Goal: Task Accomplishment & Management: Manage account settings

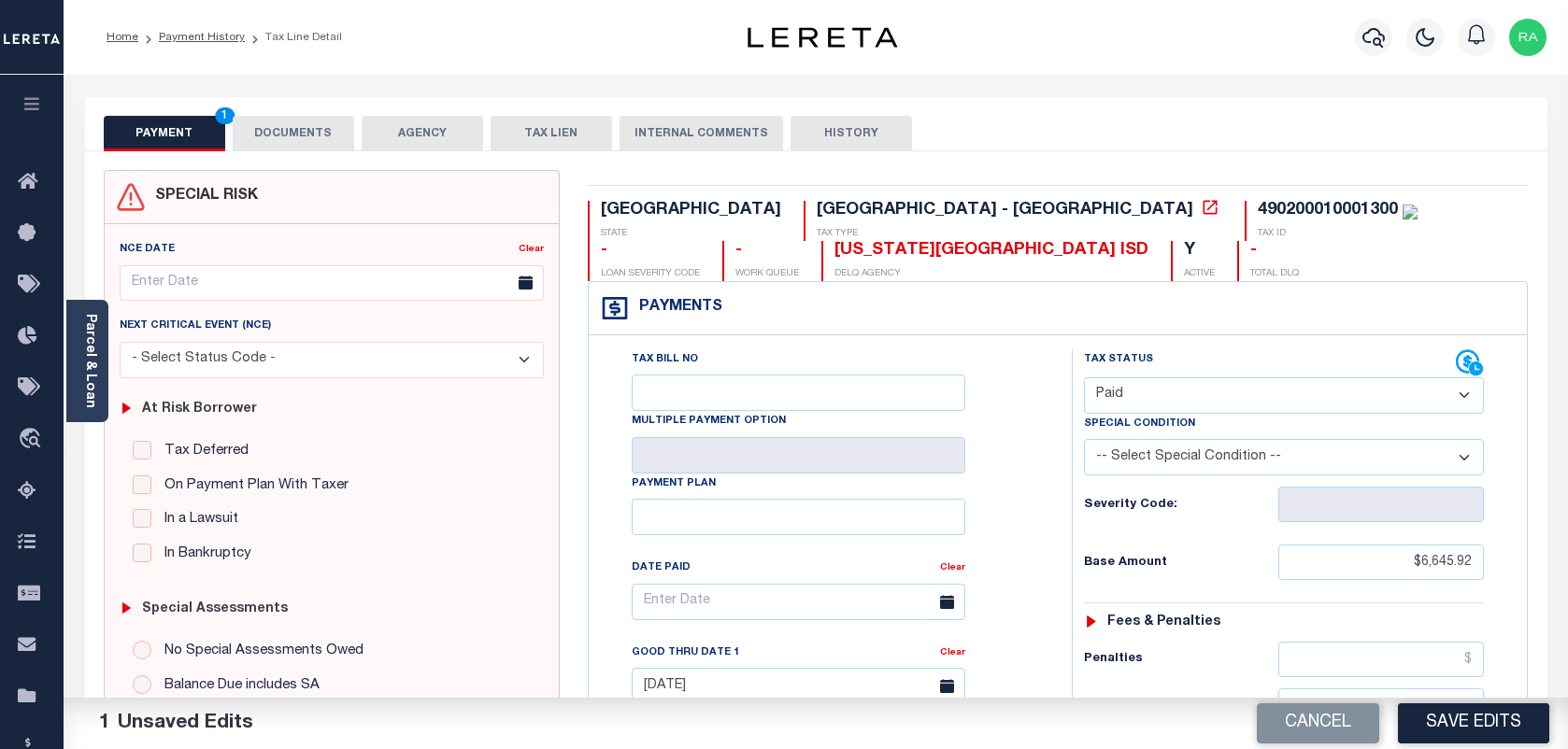
select select "PYD"
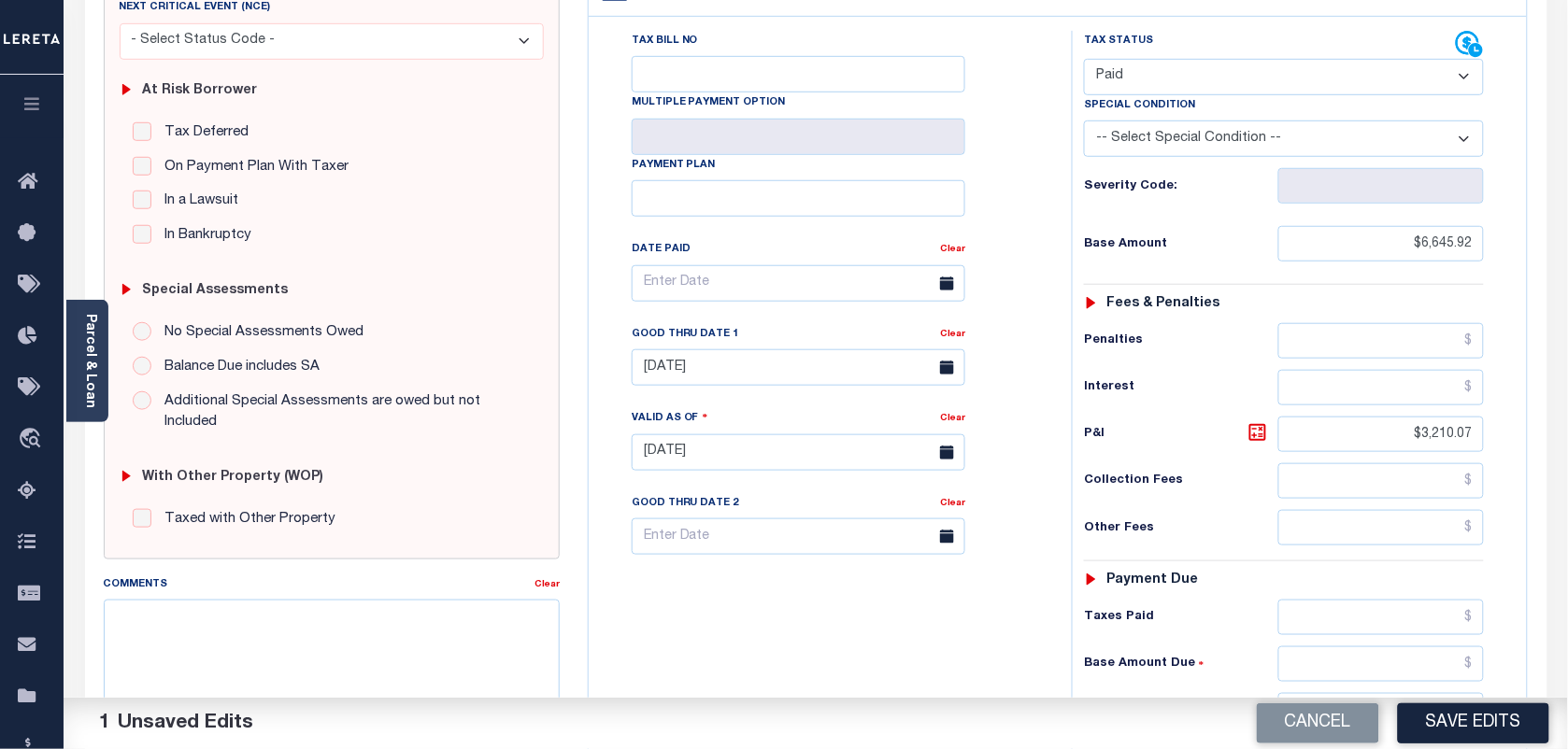
scroll to position [85, 0]
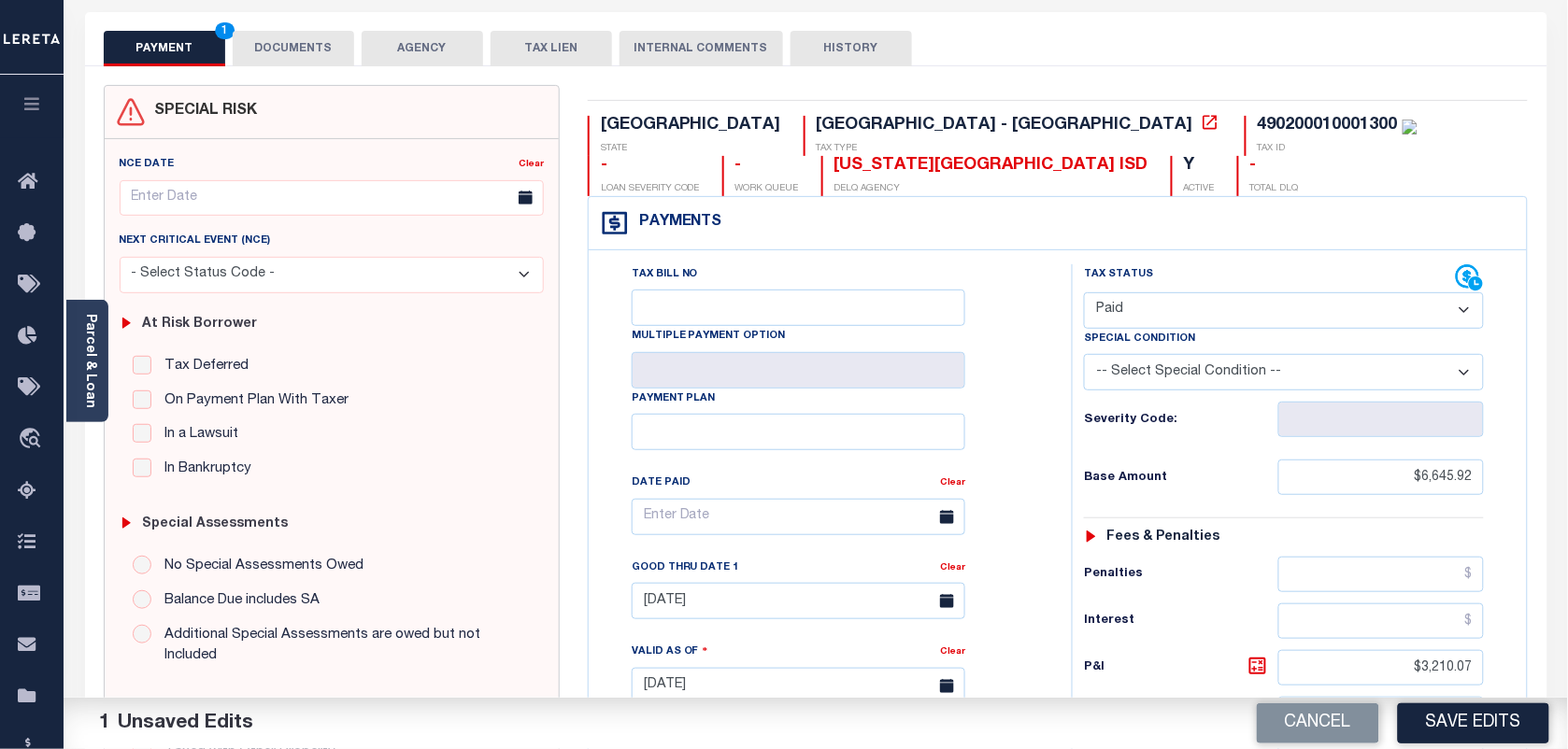
click at [267, 48] on button "DOCUMENTS" at bounding box center [294, 48] width 122 height 35
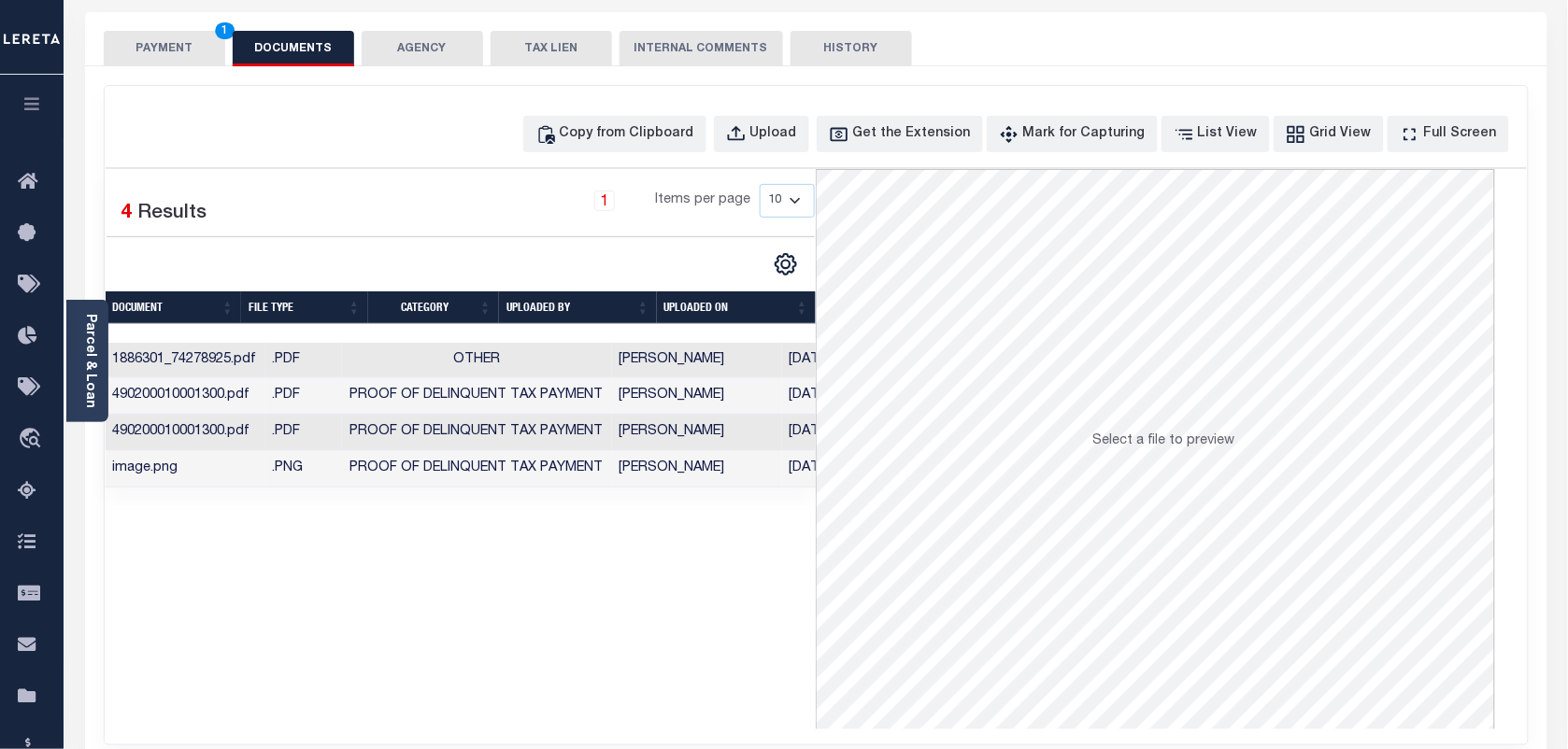
click at [165, 51] on button "PAYMENT 1" at bounding box center [165, 48] width 122 height 35
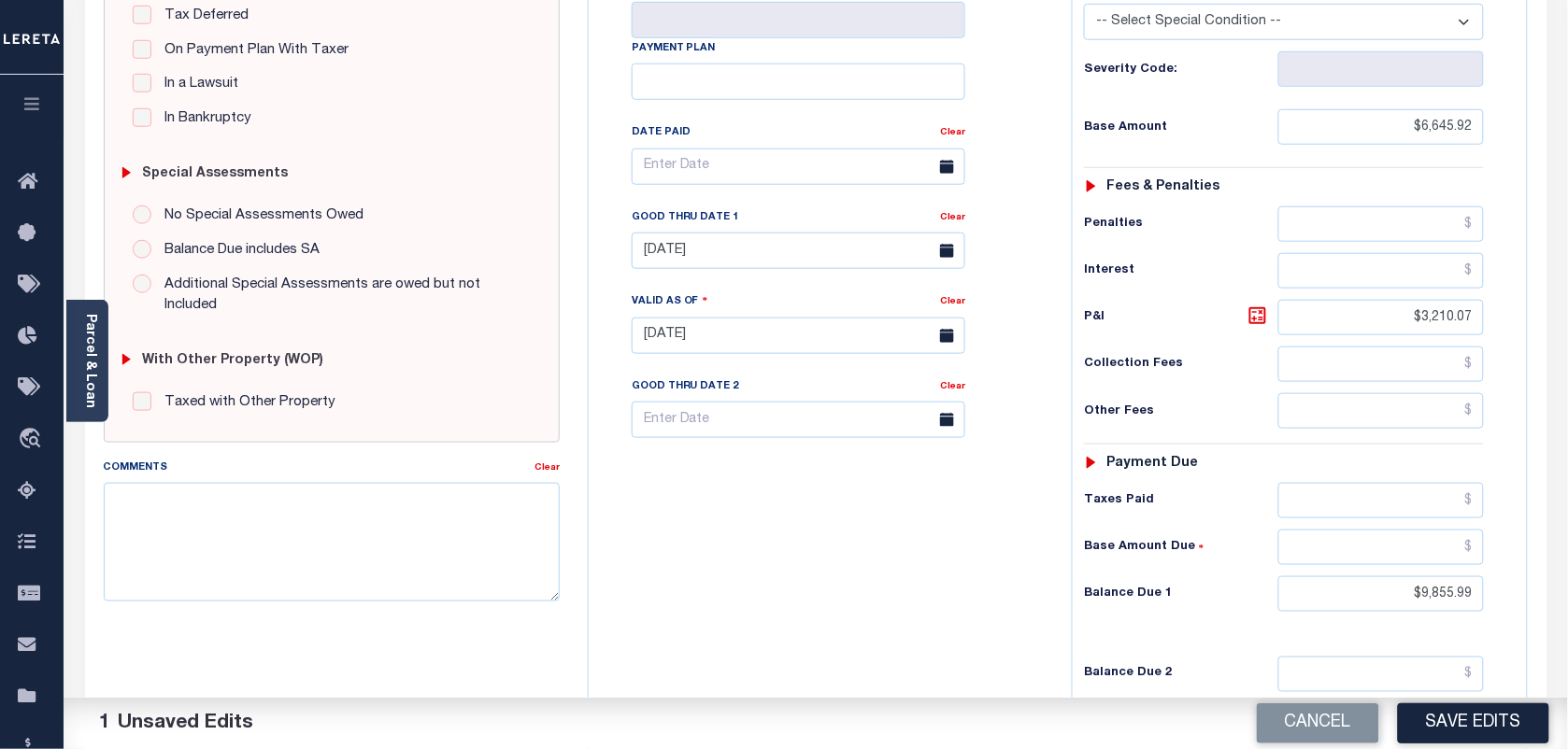
scroll to position [669, 0]
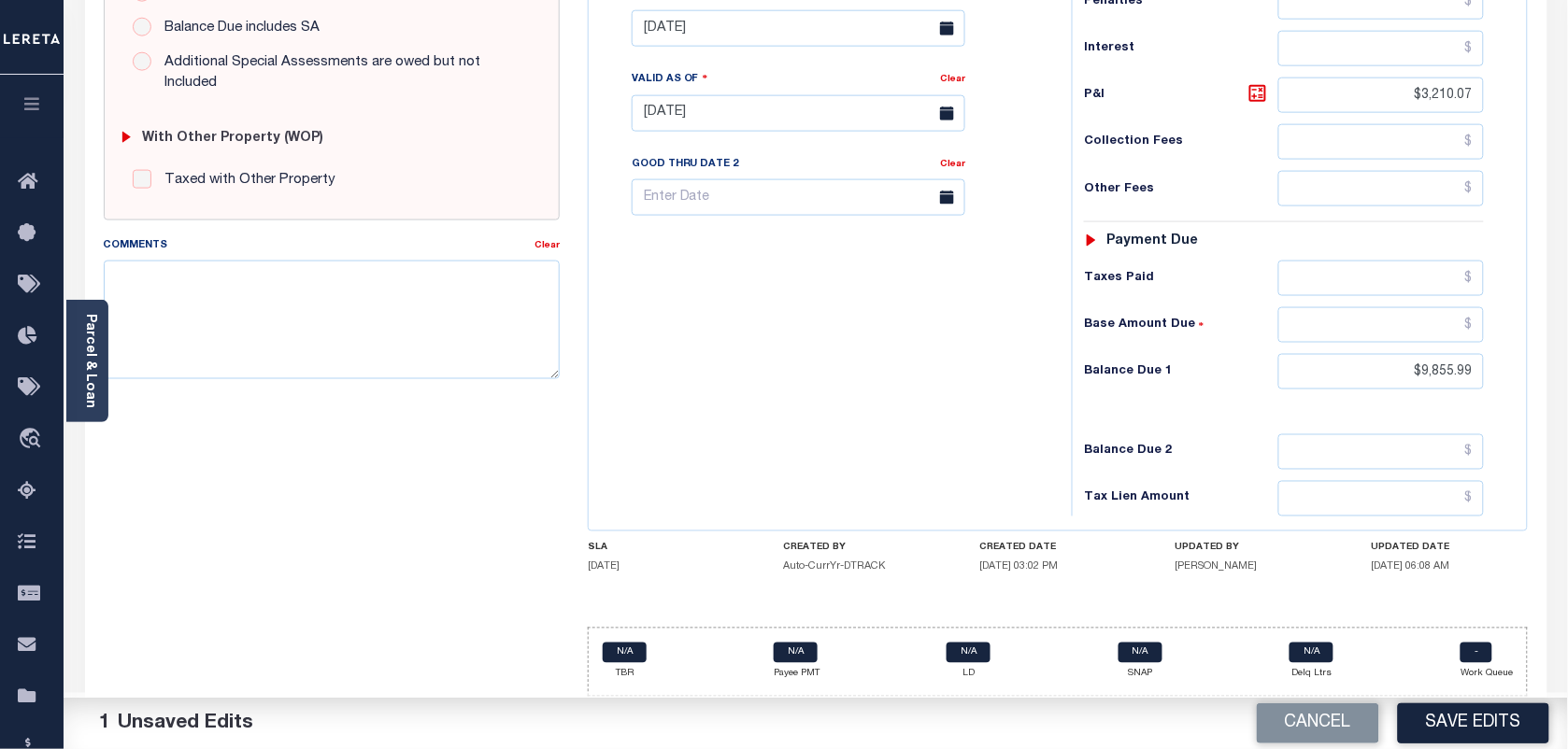
click at [1398, 723] on div "Cancel Save Edits" at bounding box center [1192, 723] width 752 height 52
click at [1406, 722] on button "Save Edits" at bounding box center [1474, 723] width 151 height 40
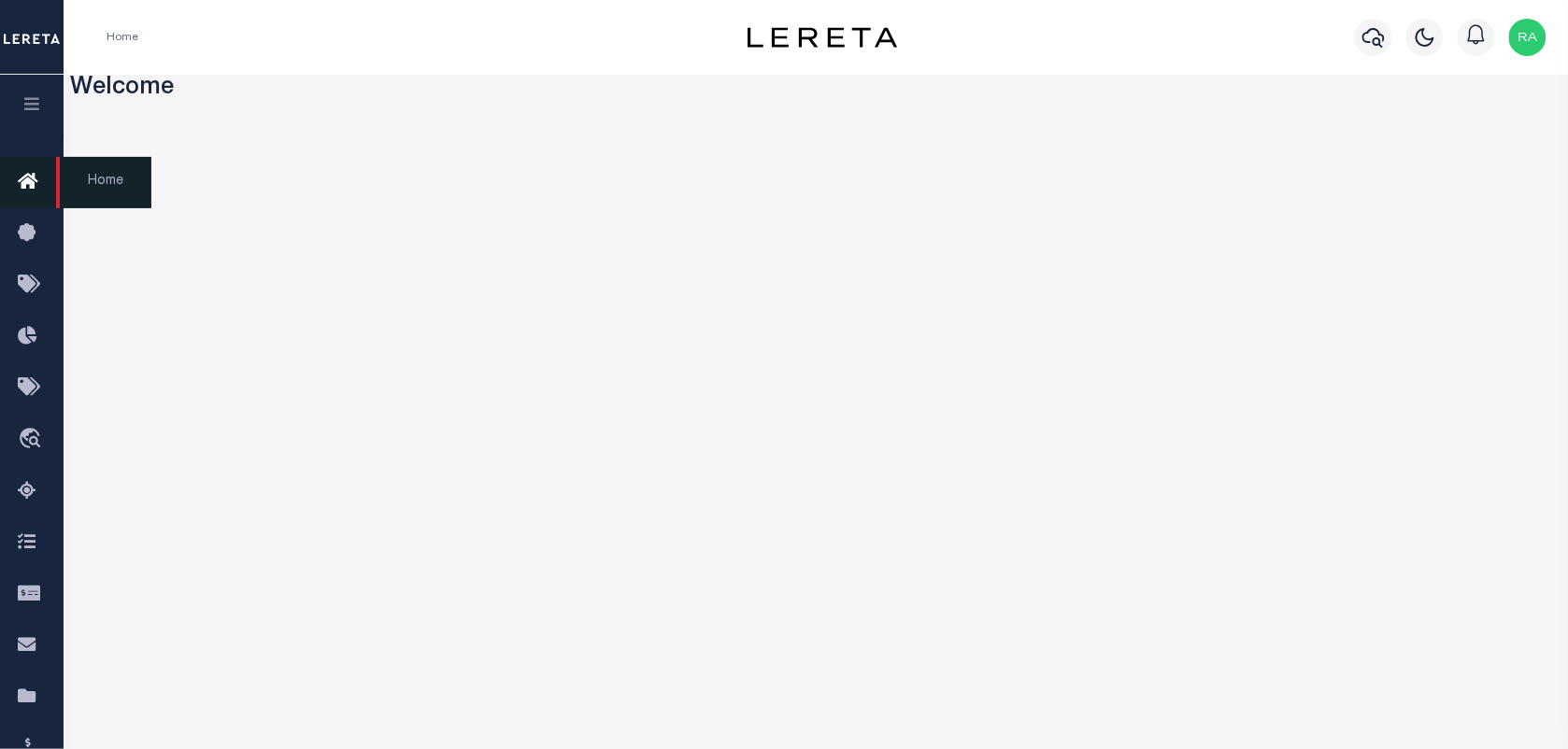
click at [32, 183] on icon at bounding box center [32, 183] width 29 height 24
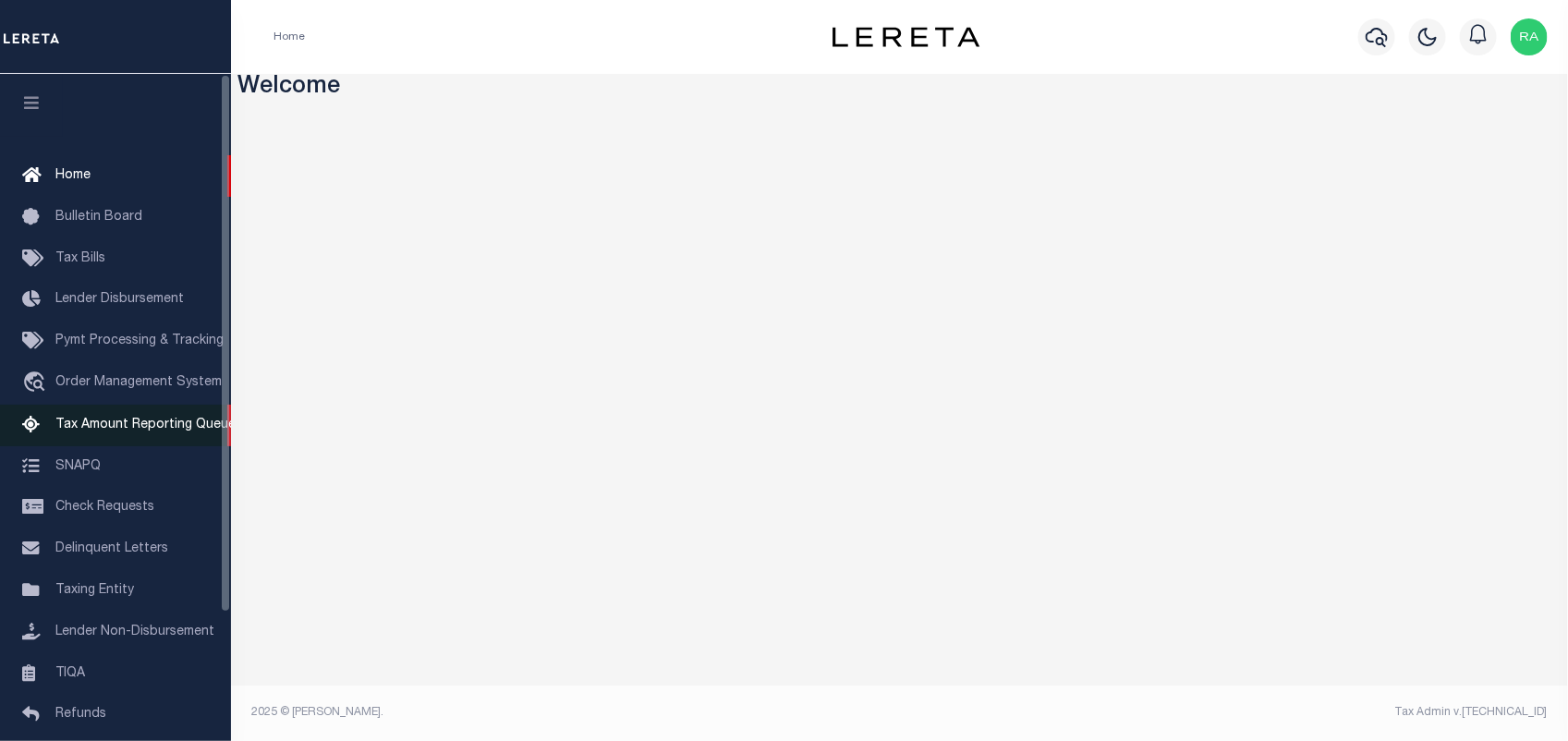
click at [111, 414] on link "Tax Amount Reporting Queue" at bounding box center [116, 425] width 231 height 42
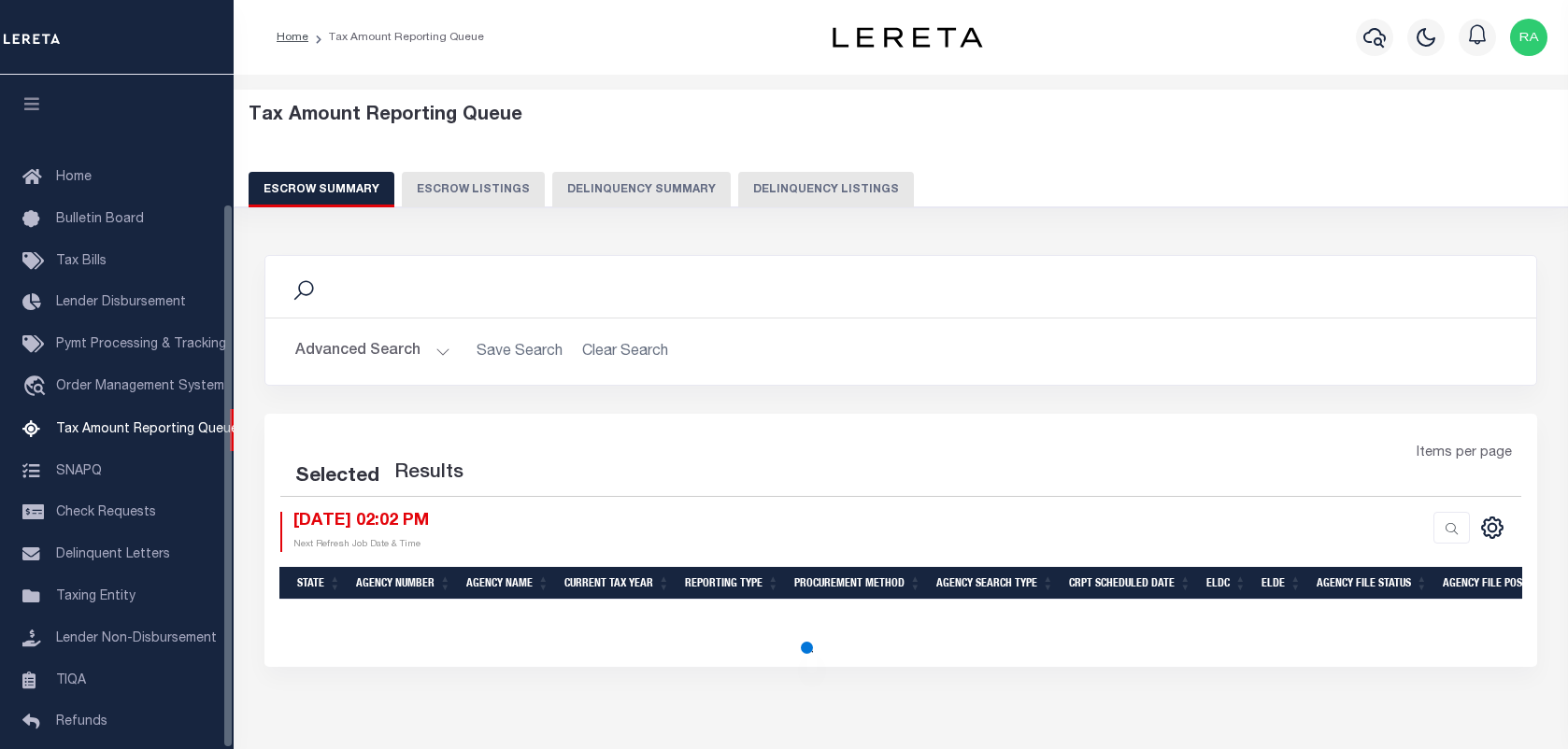
select select "100"
click at [858, 213] on div "Tax Amount Reporting Queue Escrow Summary Escrow Listings Delinquency Summary" at bounding box center [901, 162] width 1371 height 146
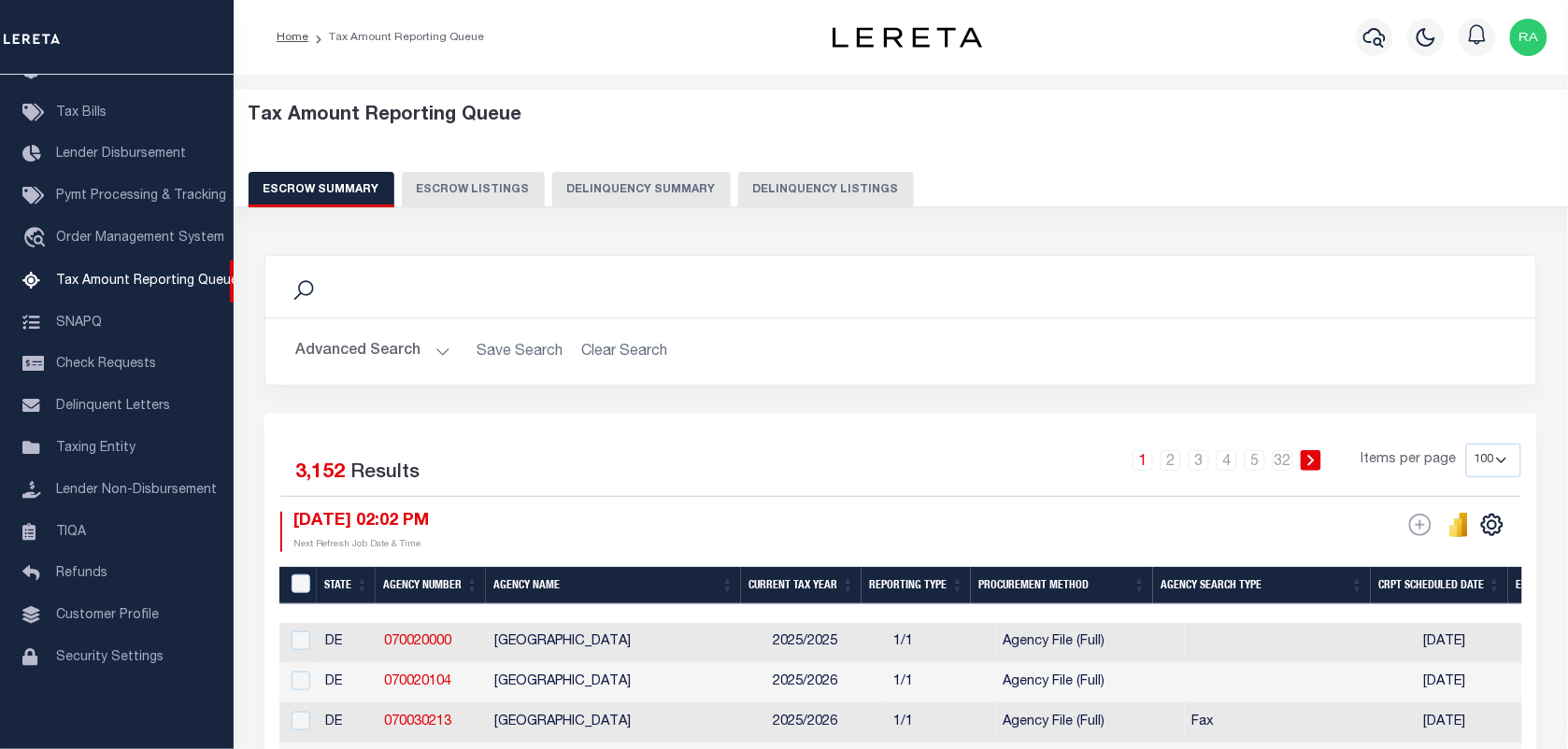
click at [850, 196] on button "Delinquency Listings" at bounding box center [826, 189] width 176 height 35
select select "100"
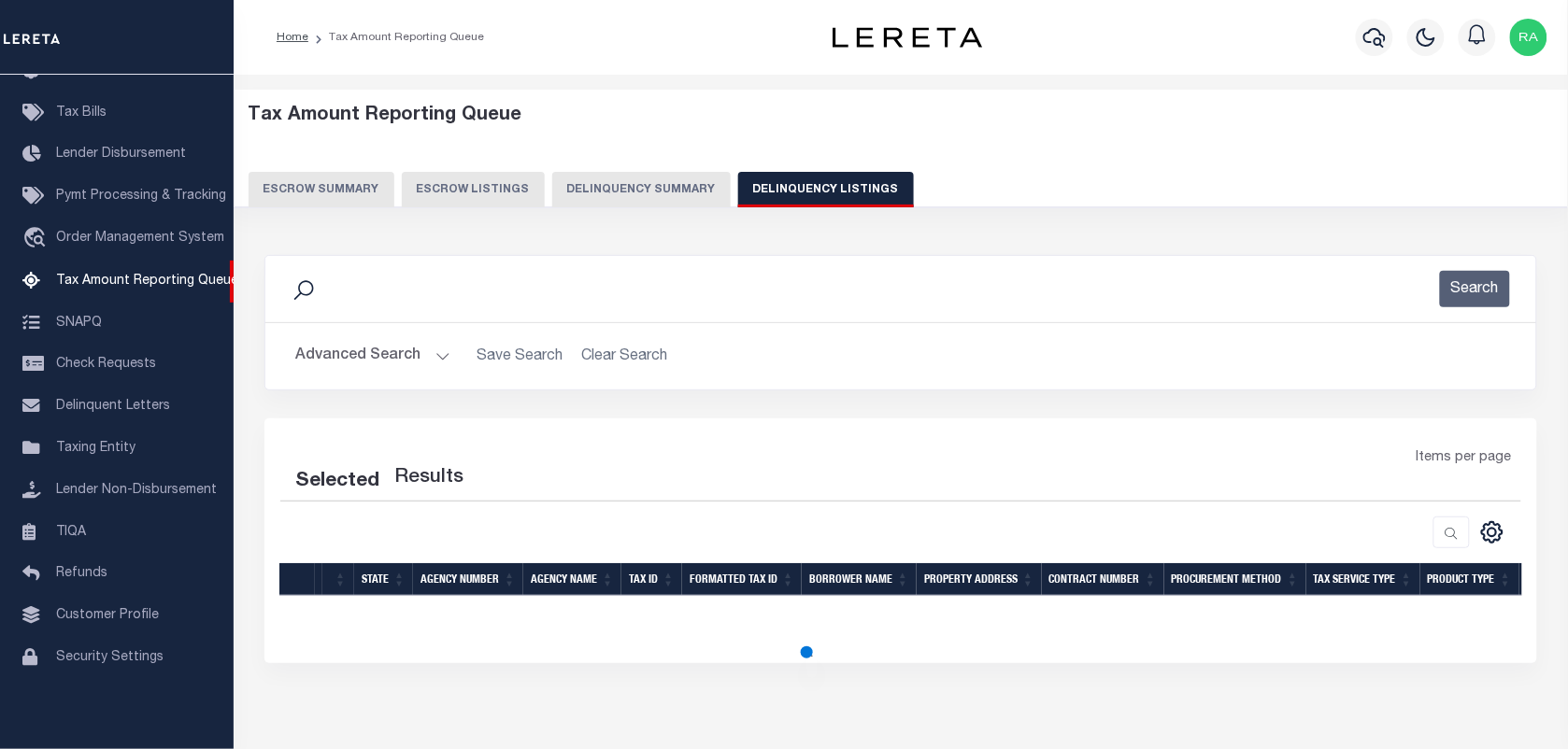
select select "100"
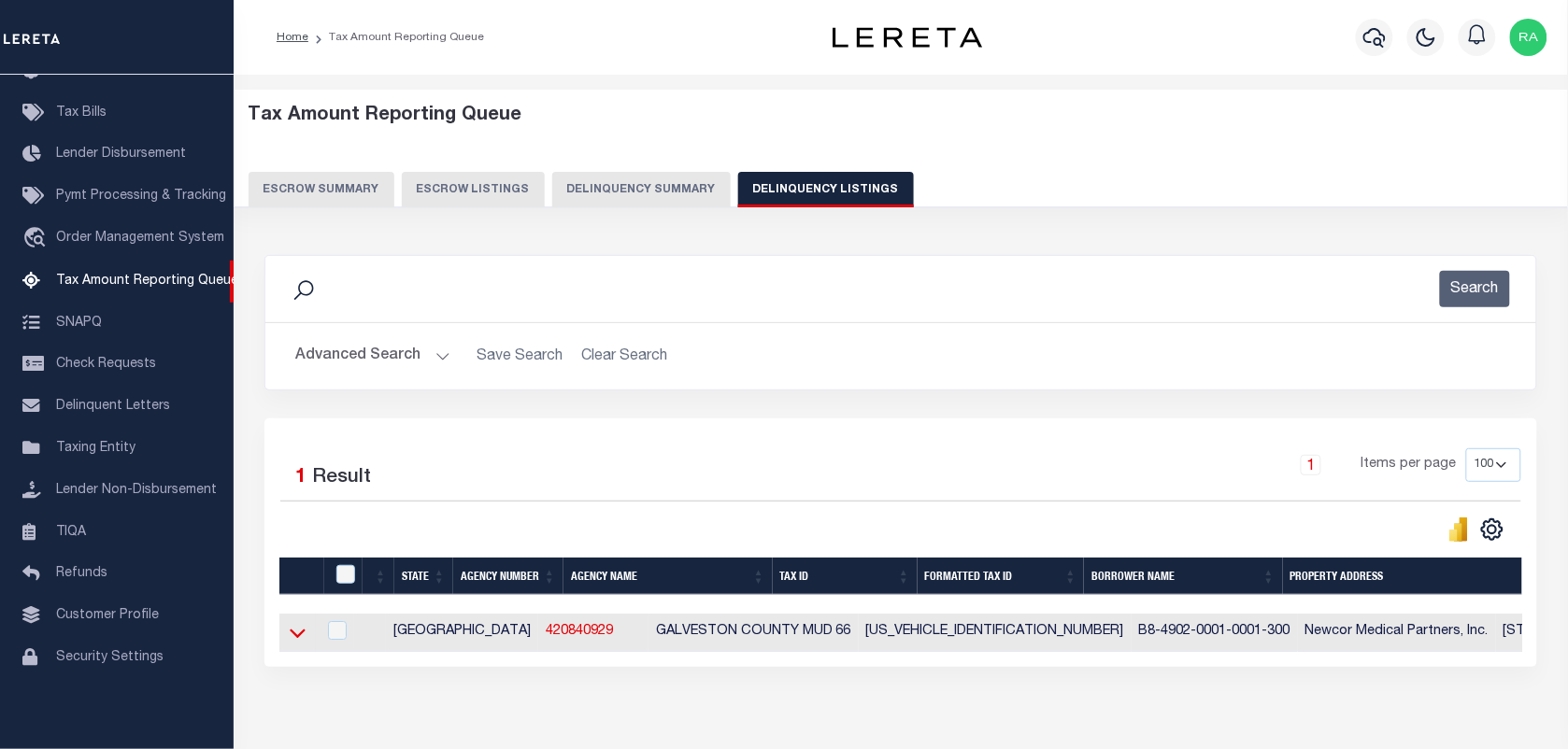
click at [299, 643] on icon at bounding box center [297, 633] width 16 height 20
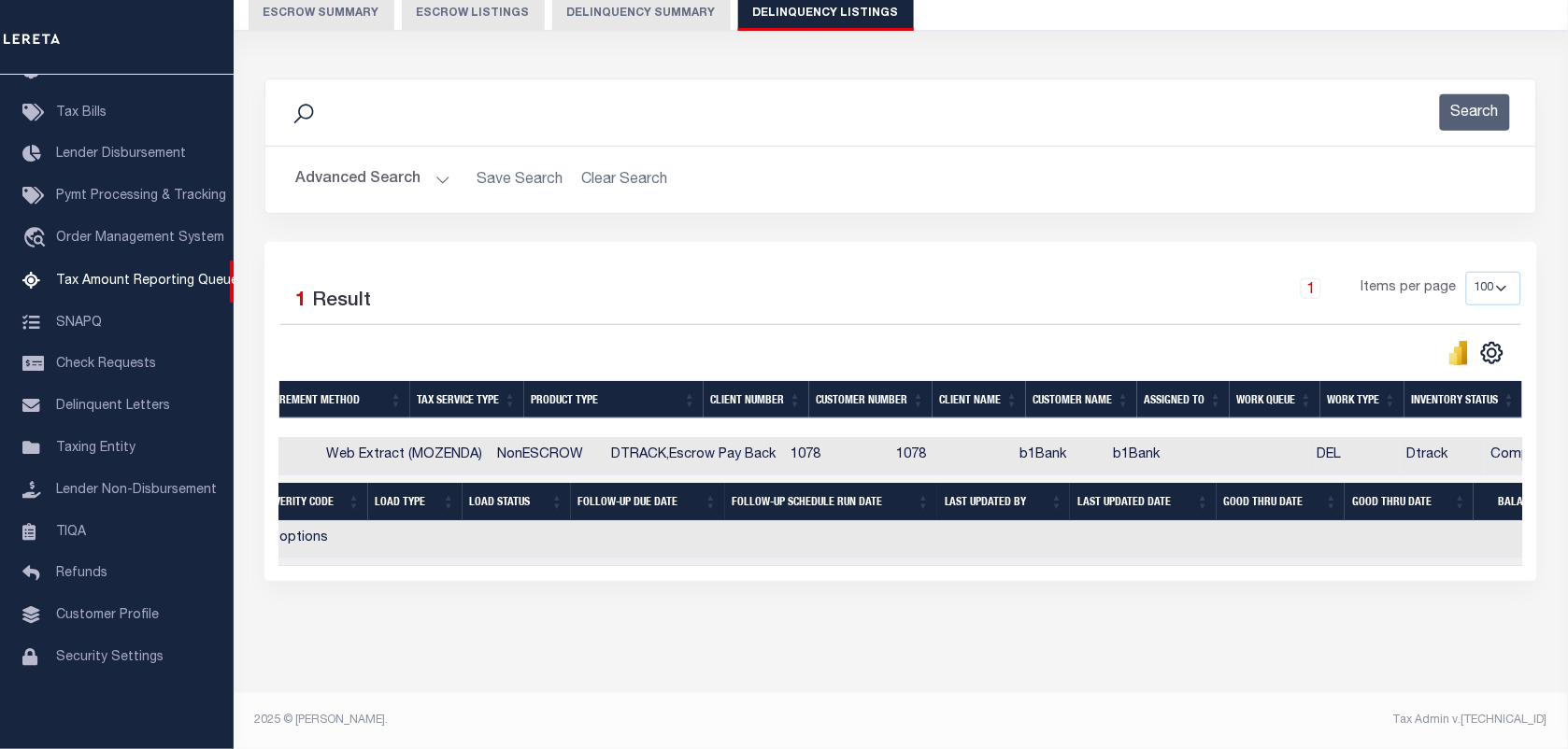
scroll to position [0, 0]
